Goal: Find contact information: Obtain details needed to contact an individual or organization

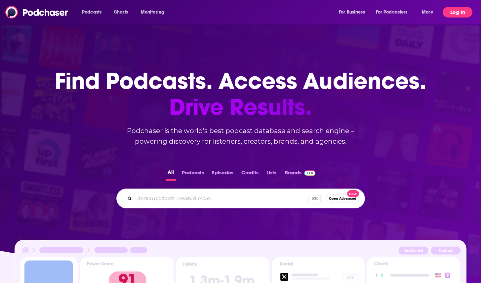
click at [457, 10] on button "Log In" at bounding box center [458, 12] width 30 height 11
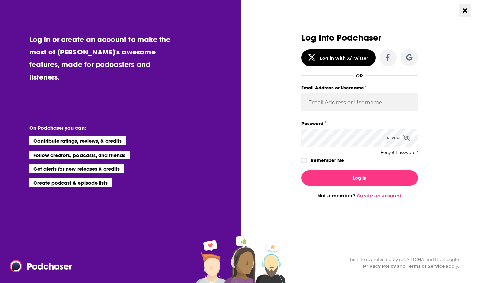
click at [461, 11] on button "Close Button" at bounding box center [465, 10] width 13 height 13
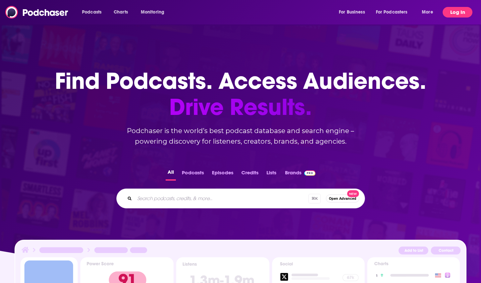
click at [460, 11] on button "Log In" at bounding box center [458, 12] width 30 height 11
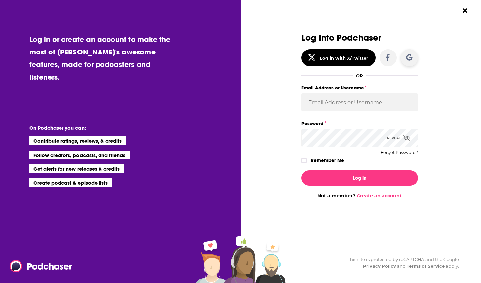
click at [407, 56] on icon "Dialog" at bounding box center [409, 57] width 6 height 6
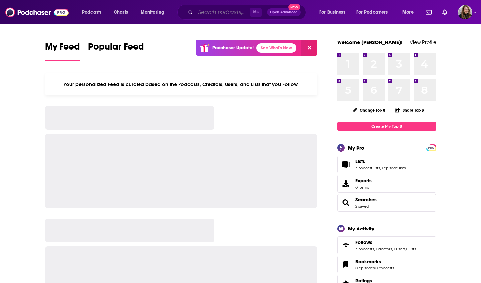
click at [224, 15] on input "Search podcasts, credits, & more..." at bounding box center [222, 12] width 54 height 11
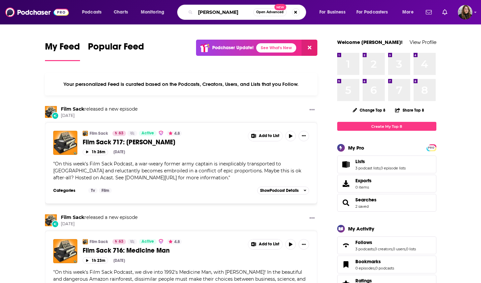
type input "[PERSON_NAME]"
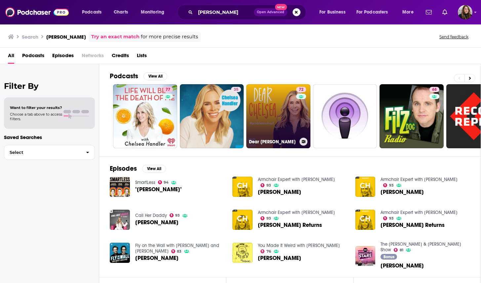
click at [277, 120] on link "72 Dear [PERSON_NAME]" at bounding box center [278, 116] width 64 height 64
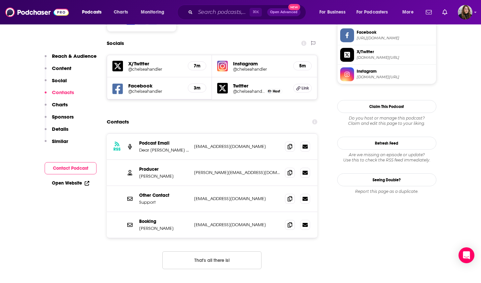
scroll to position [583, 0]
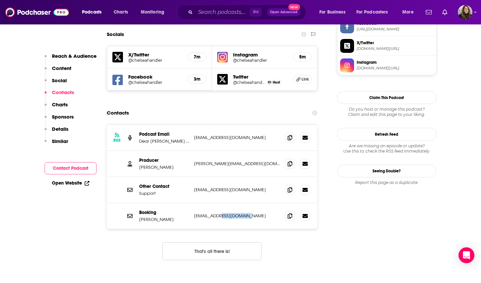
drag, startPoint x: 247, startPoint y: 171, endPoint x: 218, endPoint y: 172, distance: 28.4
click at [218, 213] on p "[EMAIL_ADDRESS][DOMAIN_NAME]" at bounding box center [237, 216] width 86 height 6
copy p "[DOMAIN_NAME]"
